Goal: Task Accomplishment & Management: Use online tool/utility

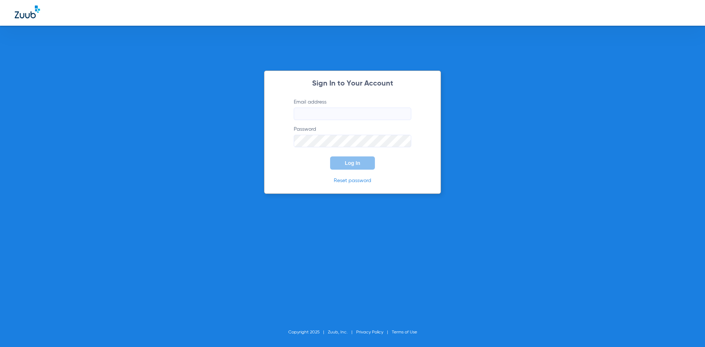
type input "[EMAIL_ADDRESS][DOMAIN_NAME]"
click at [349, 169] on button "Log In" at bounding box center [352, 162] width 45 height 13
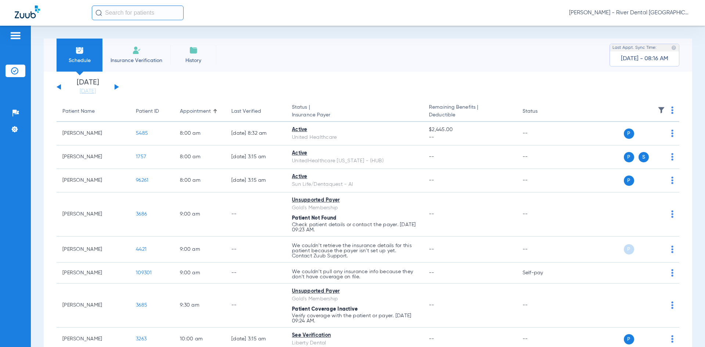
click at [116, 83] on div "[DATE] [DATE] [DATE] [DATE] [DATE] [DATE] [DATE] [DATE] [DATE] [DATE] [DATE] [D…" at bounding box center [88, 87] width 62 height 16
click at [118, 84] on div "[DATE] [DATE] [DATE] [DATE] [DATE] [DATE] [DATE] [DATE] [DATE] [DATE] [DATE] [D…" at bounding box center [88, 87] width 62 height 16
click at [115, 87] on button at bounding box center [117, 87] width 4 height 6
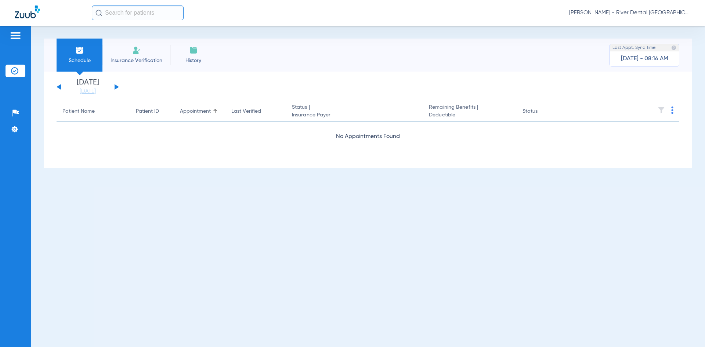
click at [115, 87] on button at bounding box center [117, 87] width 4 height 6
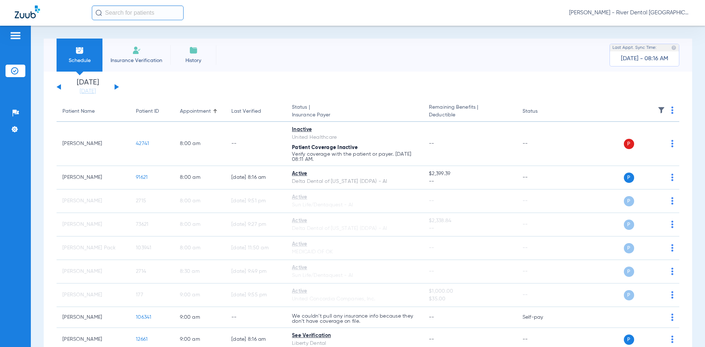
click at [671, 109] on img at bounding box center [672, 110] width 2 height 7
click at [641, 141] on span "Verify All" at bounding box center [639, 139] width 46 height 5
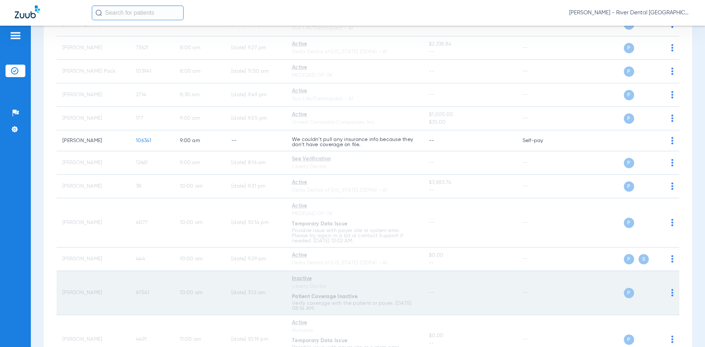
scroll to position [184, 0]
